Goal: Task Accomplishment & Management: Manage account settings

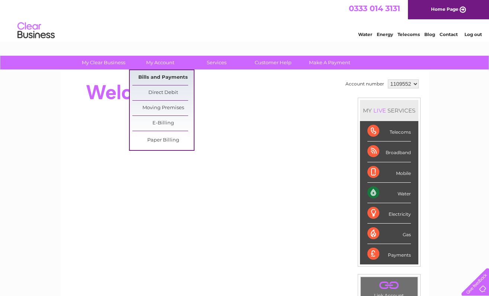
click at [160, 74] on link "Bills and Payments" at bounding box center [162, 77] width 61 height 15
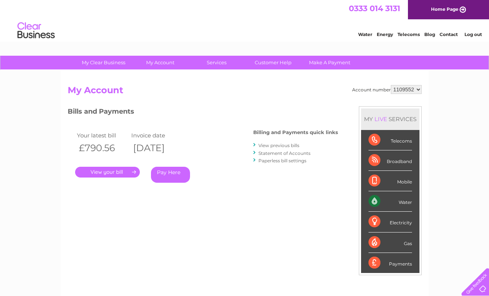
click at [113, 172] on link "." at bounding box center [107, 172] width 65 height 11
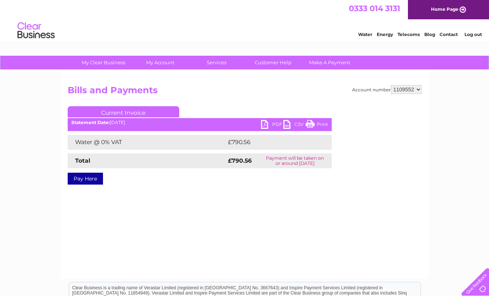
click at [269, 126] on link "PDF" at bounding box center [272, 125] width 22 height 11
click at [266, 124] on link "PDF" at bounding box center [272, 125] width 22 height 11
click at [275, 123] on link "PDF" at bounding box center [272, 125] width 22 height 11
click at [120, 113] on link "Current Invoice" at bounding box center [123, 111] width 111 height 11
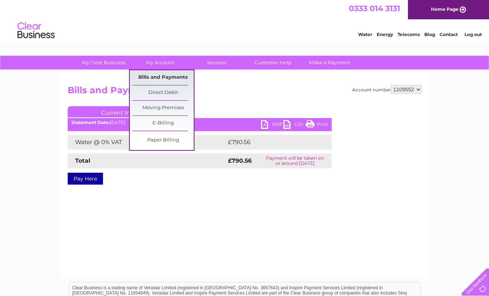
click at [162, 75] on link "Bills and Payments" at bounding box center [162, 77] width 61 height 15
click at [157, 76] on link "Bills and Payments" at bounding box center [162, 77] width 61 height 15
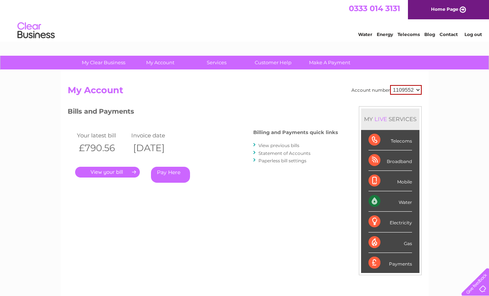
click at [275, 145] on link "View previous bills" at bounding box center [278, 146] width 41 height 6
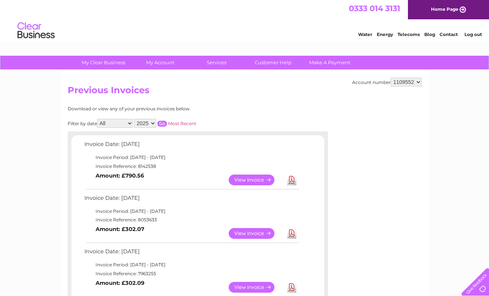
click at [245, 233] on link "View" at bounding box center [256, 233] width 55 height 11
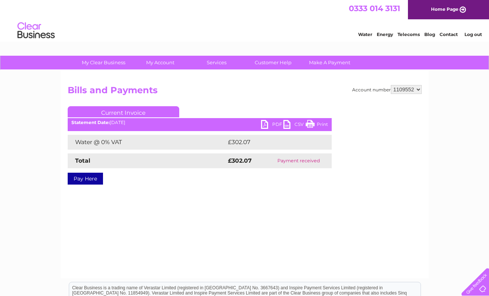
click at [272, 124] on link "PDF" at bounding box center [272, 125] width 22 height 11
